Goal: Transaction & Acquisition: Subscribe to service/newsletter

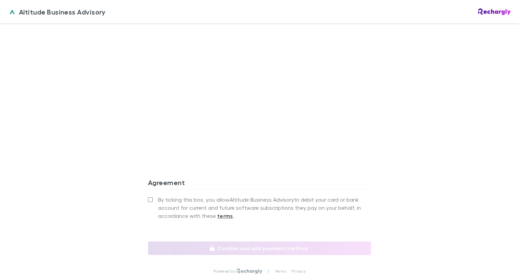
scroll to position [548, 0]
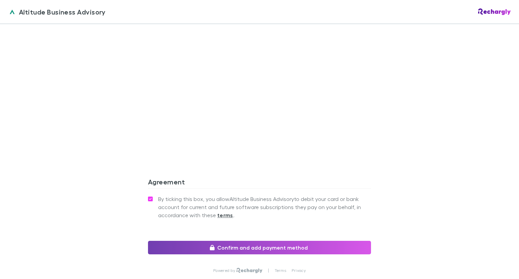
click at [242, 241] on button "Confirm and add payment method" at bounding box center [259, 248] width 223 height 14
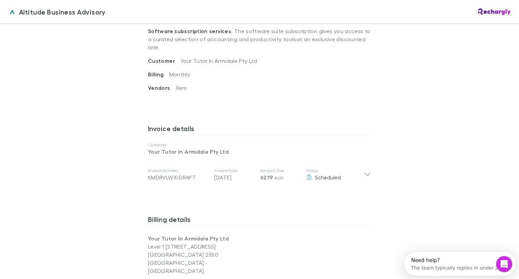
scroll to position [580, 0]
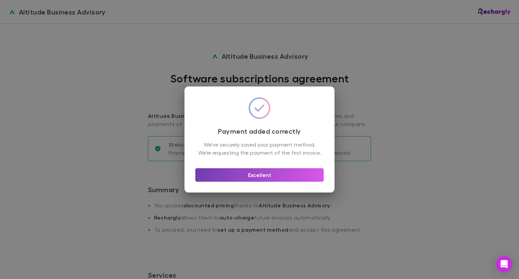
click at [236, 182] on button "Excellent" at bounding box center [259, 175] width 128 height 14
